Goal: Find specific page/section: Find specific page/section

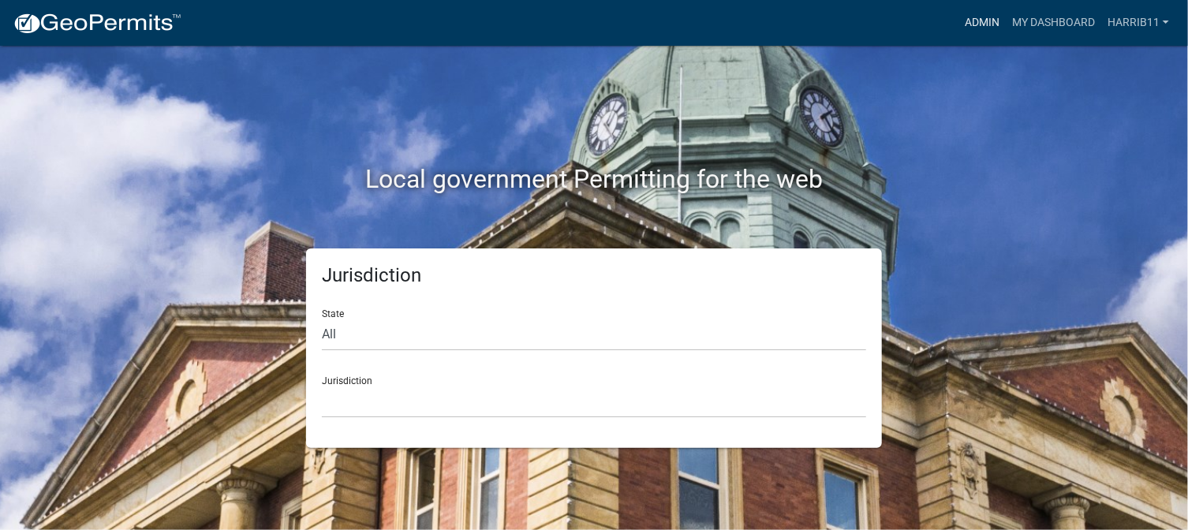
click at [979, 26] on link "Admin" at bounding box center [981, 23] width 47 height 30
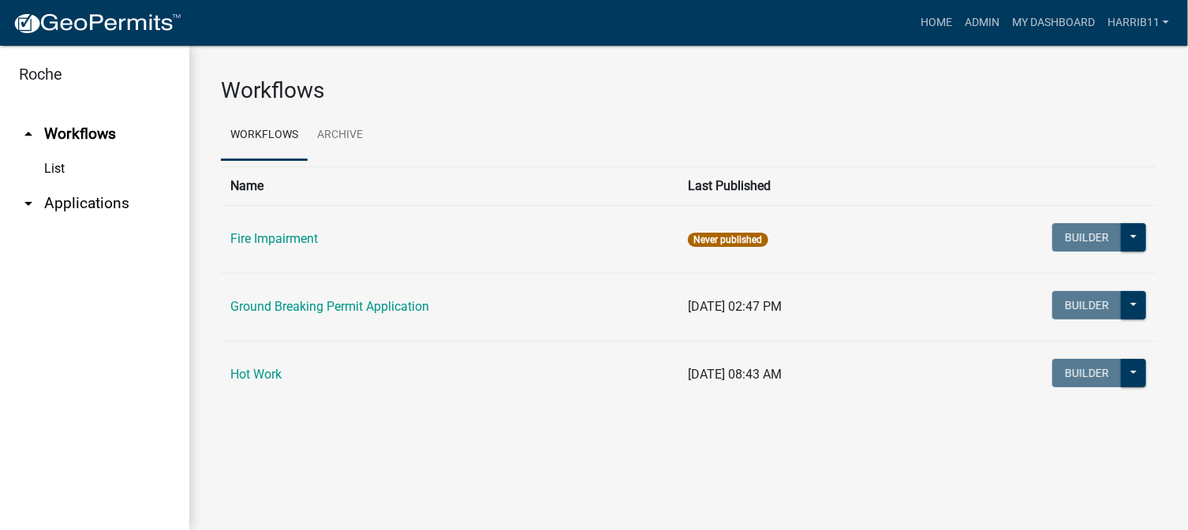
click at [92, 208] on link "arrow_drop_down Applications" at bounding box center [94, 204] width 189 height 38
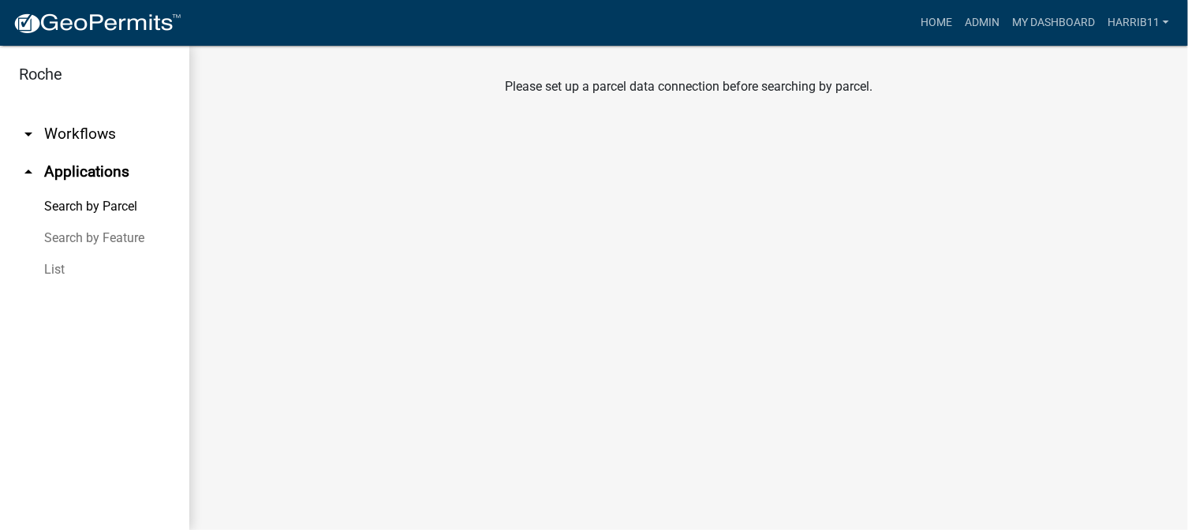
click at [69, 173] on link "arrow_drop_up Applications" at bounding box center [94, 172] width 189 height 38
click at [29, 172] on icon "arrow_drop_up" at bounding box center [28, 171] width 19 height 19
click at [98, 177] on link "arrow_drop_up Applications" at bounding box center [94, 172] width 189 height 38
click at [99, 208] on link "Search by Parcel" at bounding box center [94, 207] width 189 height 32
click at [93, 241] on link "Search by Feature" at bounding box center [94, 238] width 189 height 32
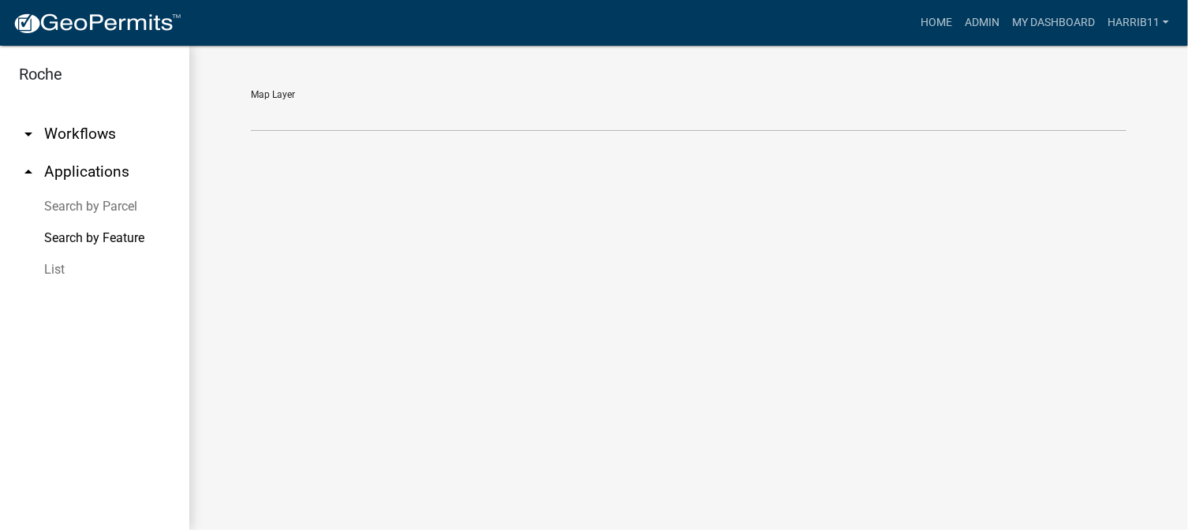
click at [52, 270] on link "List" at bounding box center [94, 270] width 189 height 32
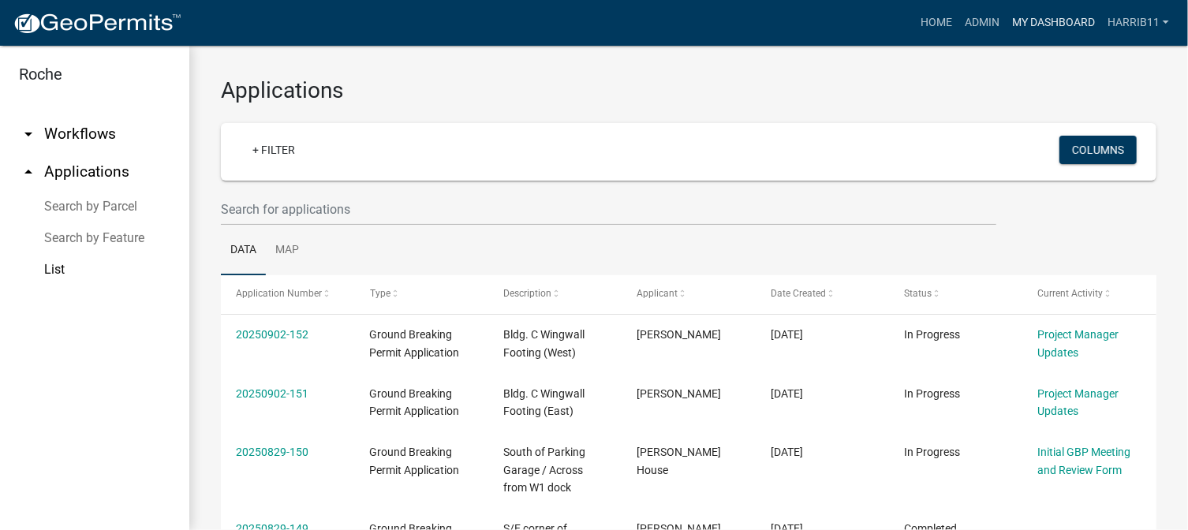
click at [1035, 23] on link "My Dashboard" at bounding box center [1052, 23] width 95 height 30
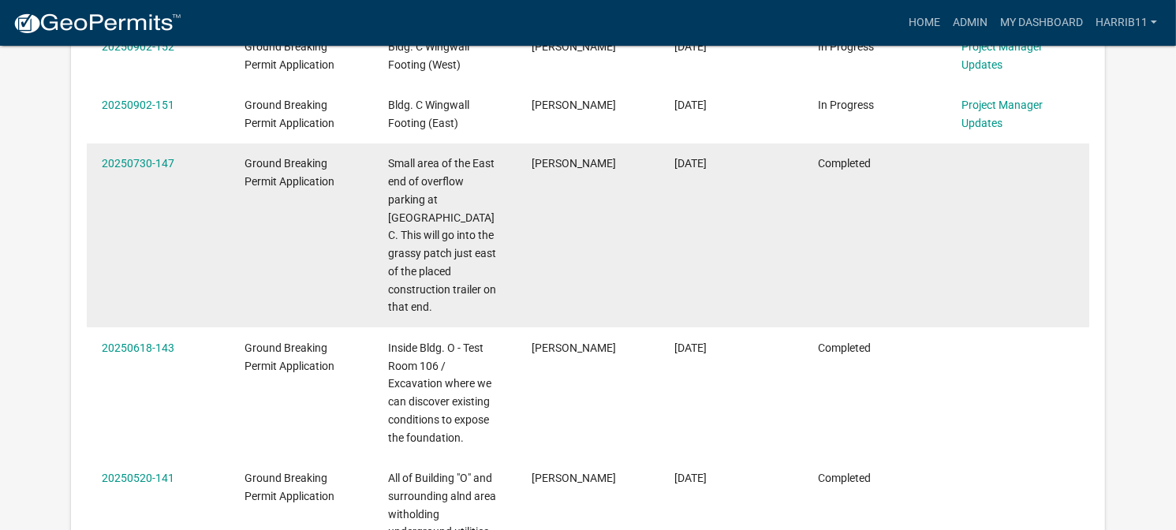
scroll to position [237, 0]
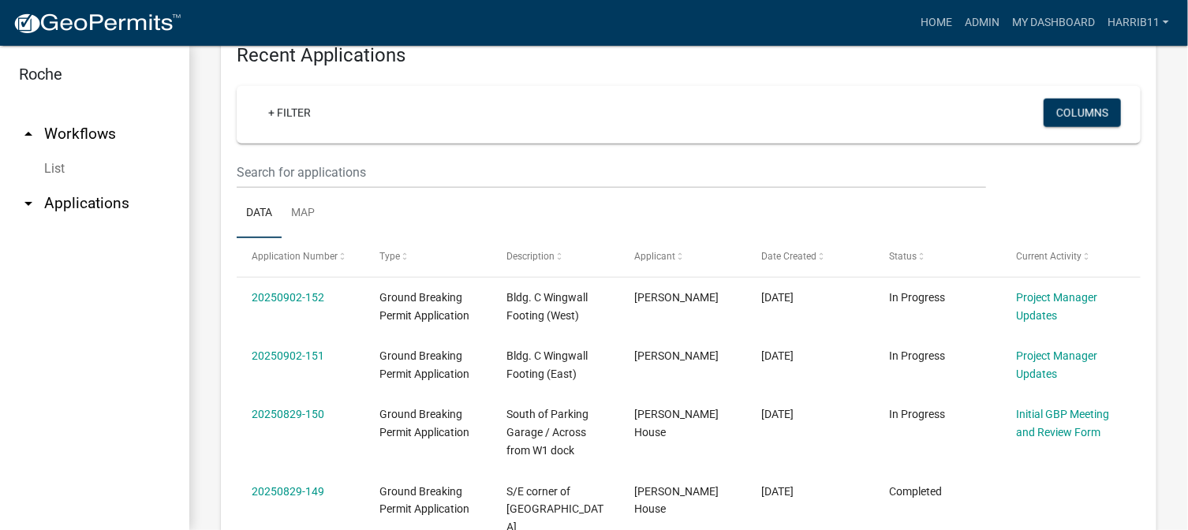
scroll to position [315, 0]
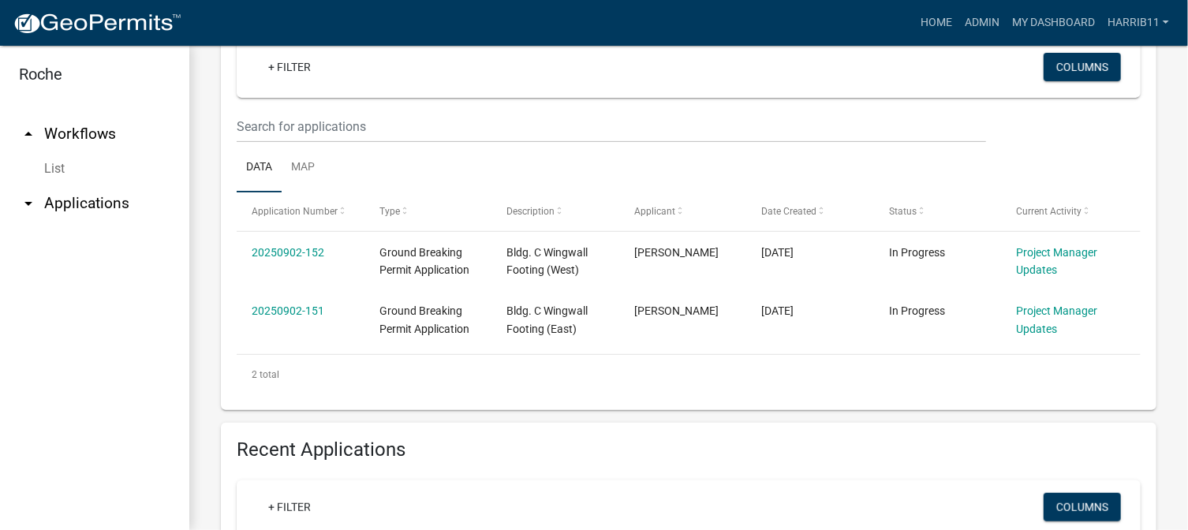
click at [28, 133] on icon "arrow_drop_up" at bounding box center [28, 134] width 19 height 19
